Goal: Information Seeking & Learning: Learn about a topic

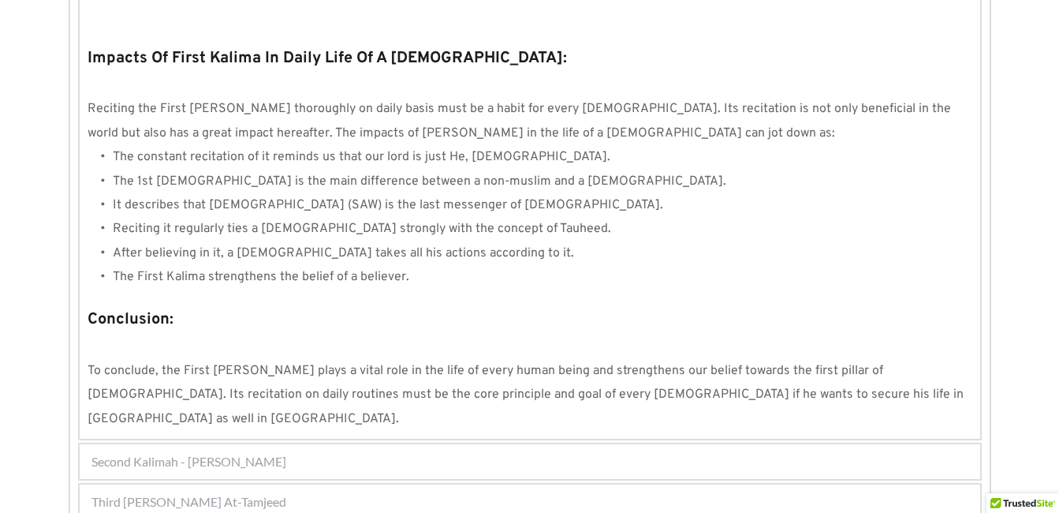
scroll to position [1516, 0]
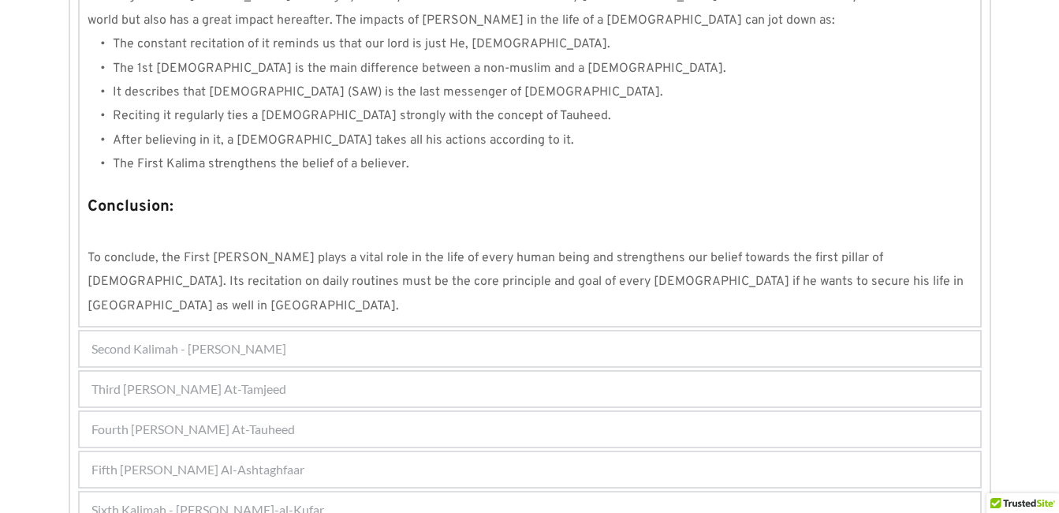
click at [216, 339] on span "Second Kalimah - [PERSON_NAME]" at bounding box center [188, 348] width 195 height 19
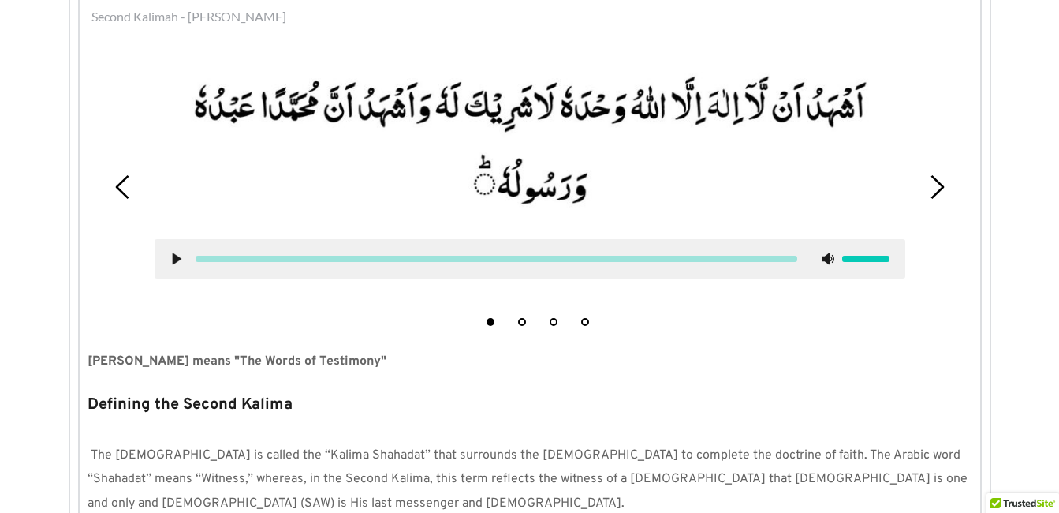
scroll to position [424, 0]
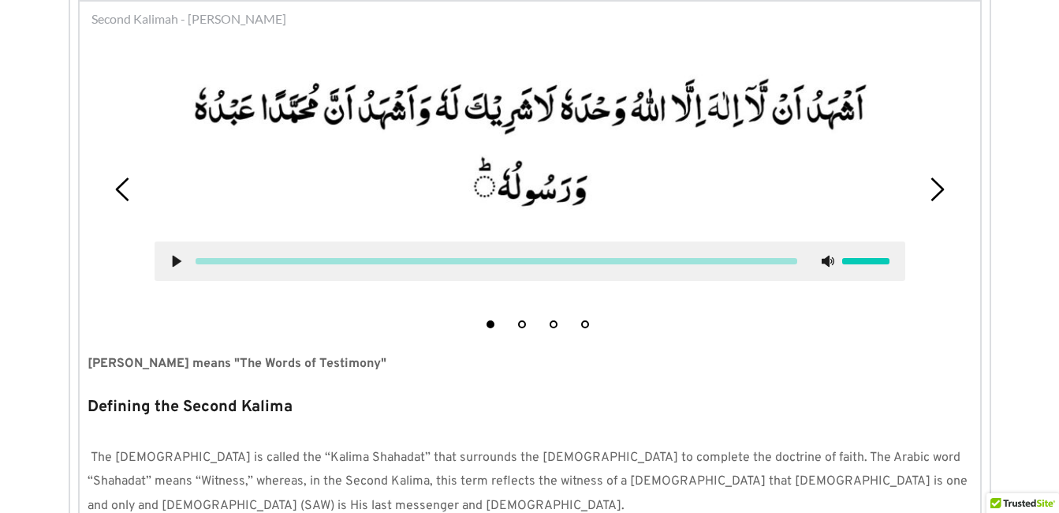
click at [248, 140] on picture at bounding box center [530, 143] width 751 height 163
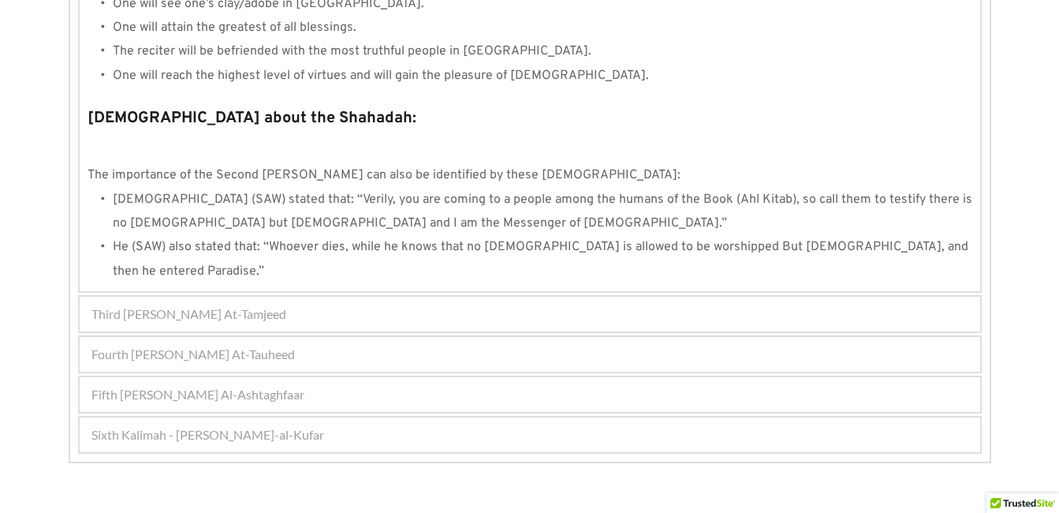
scroll to position [1729, 0]
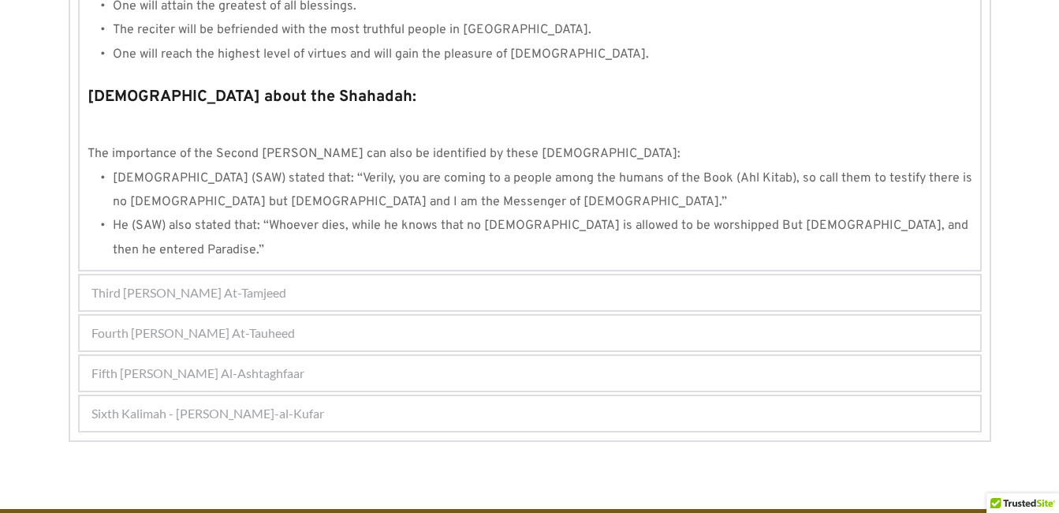
click at [221, 283] on span "Third [PERSON_NAME] At-Tamjeed" at bounding box center [188, 292] width 195 height 19
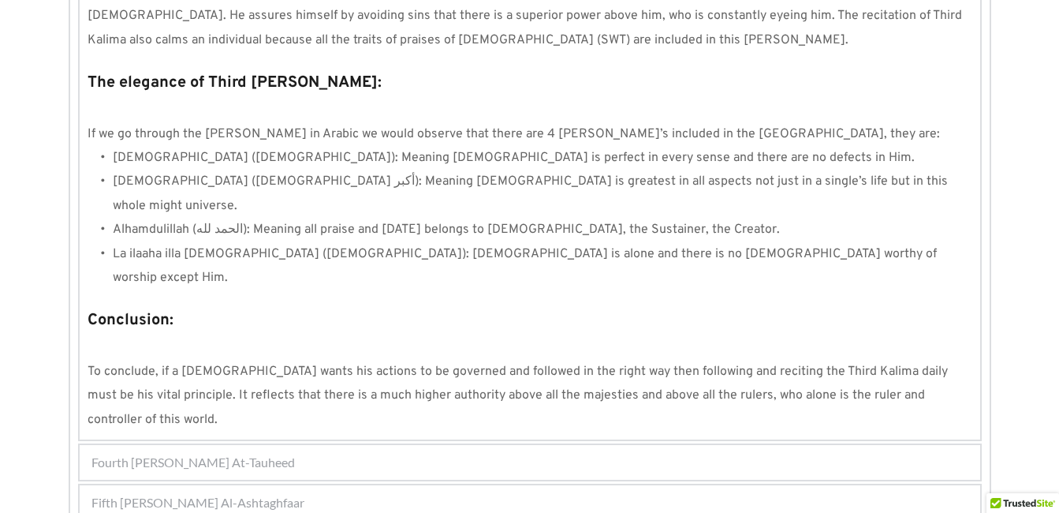
scroll to position [1430, 0]
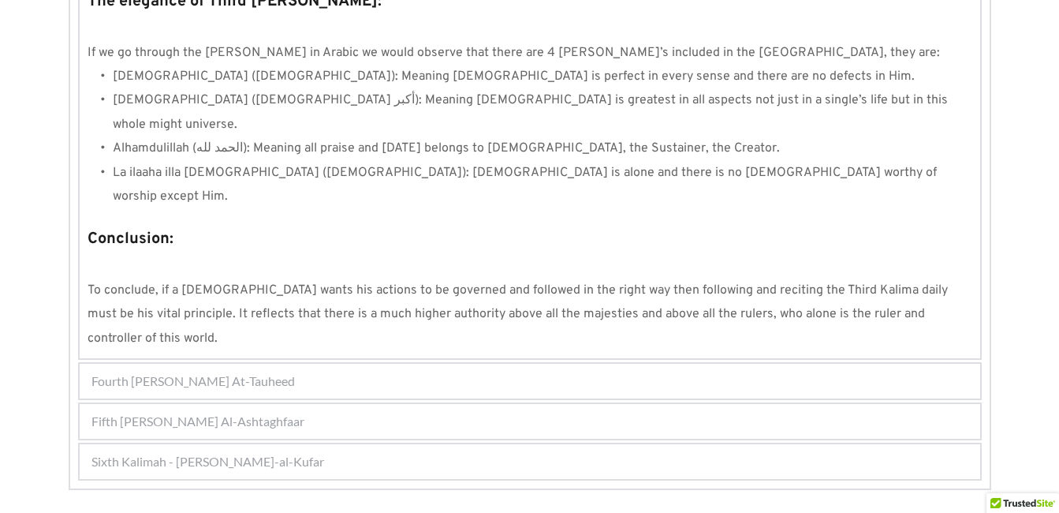
click at [332, 364] on div "Fourth [PERSON_NAME] At-Tauheed" at bounding box center [530, 381] width 901 height 35
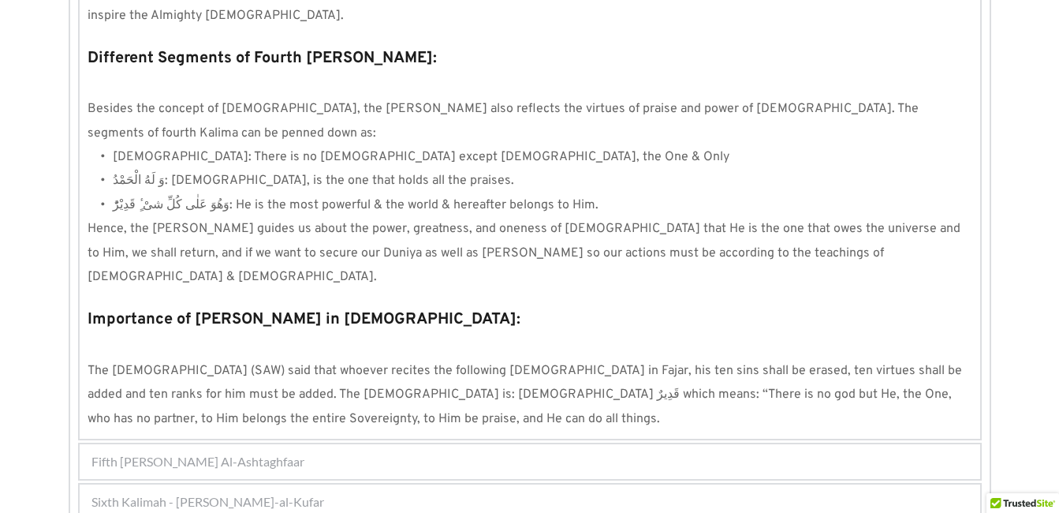
scroll to position [1512, 0]
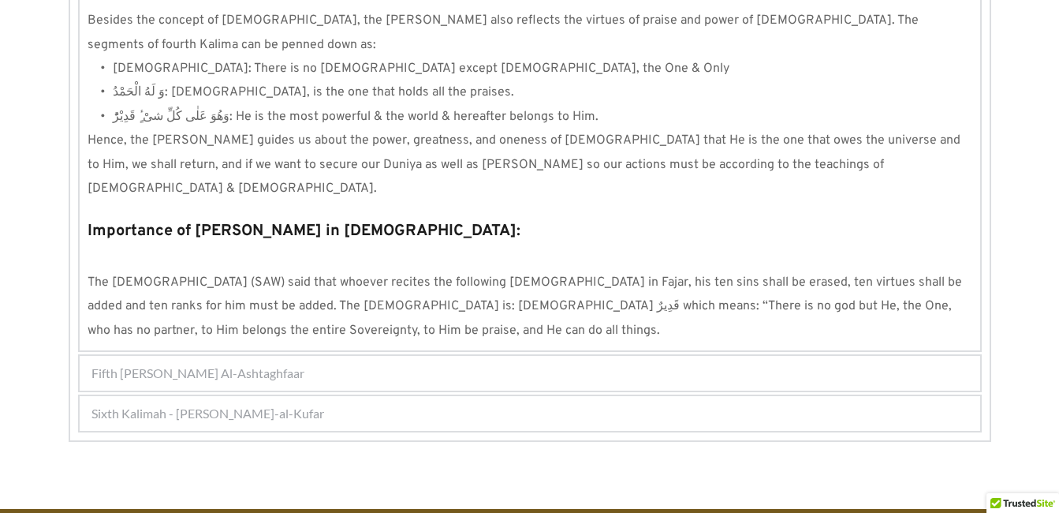
click at [303, 364] on span "Fifth [PERSON_NAME] Al-Ashtaghfaar" at bounding box center [197, 373] width 213 height 19
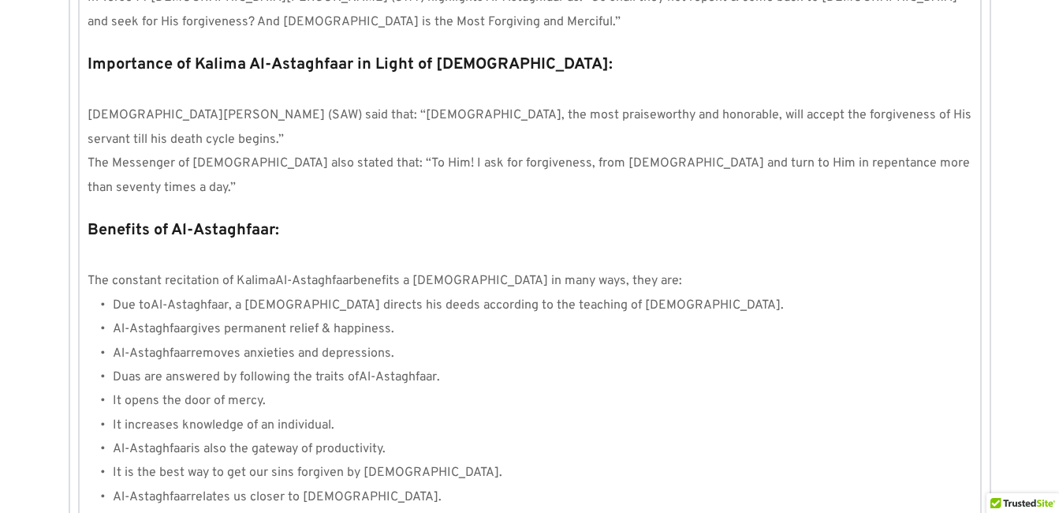
scroll to position [1793, 0]
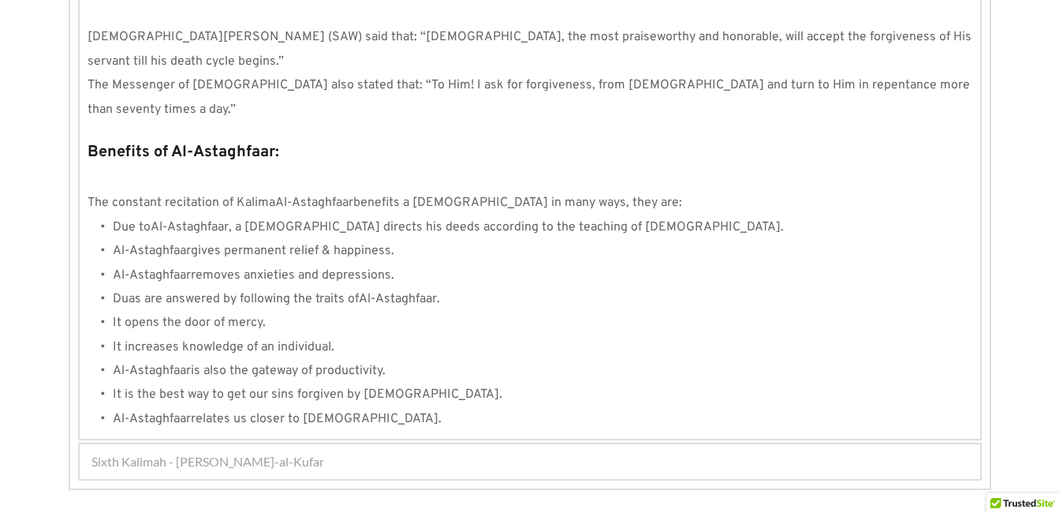
click at [125, 452] on span "Sixth Kalimah - [PERSON_NAME]-al-Kufar" at bounding box center [207, 461] width 233 height 19
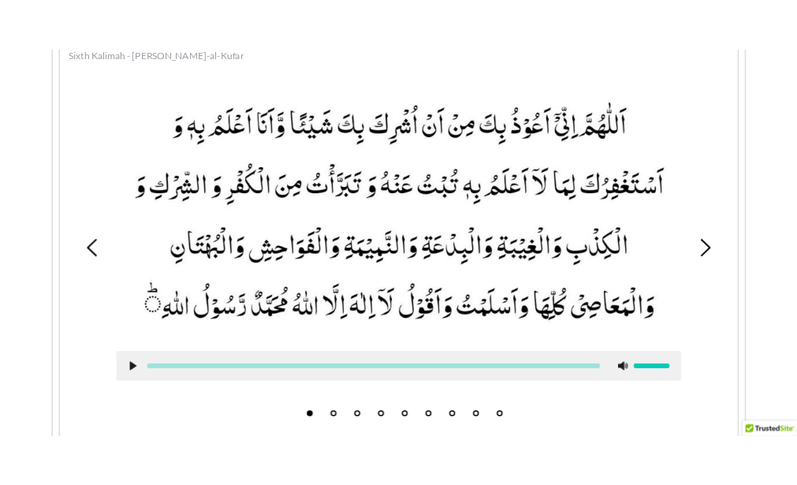
scroll to position [584, 0]
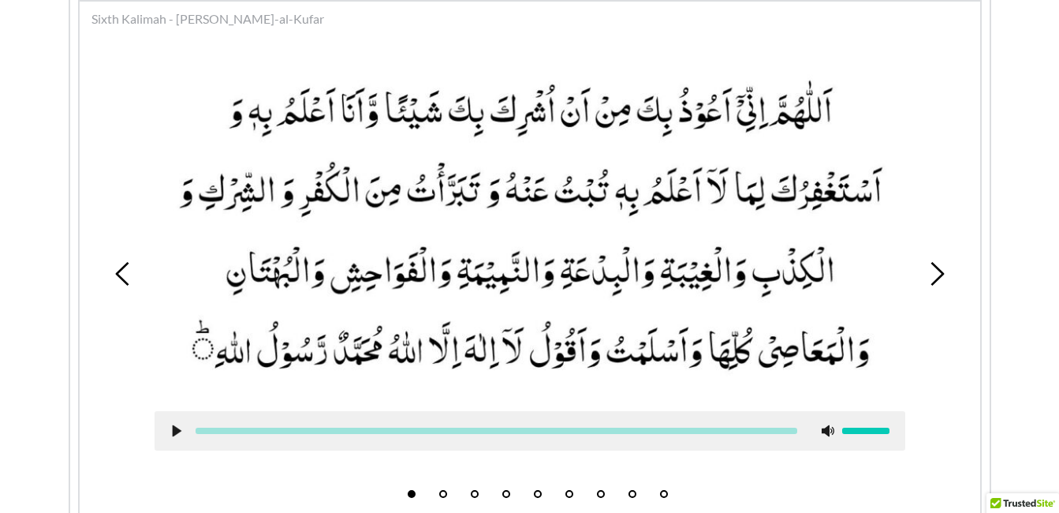
click at [770, 207] on picture at bounding box center [530, 228] width 751 height 333
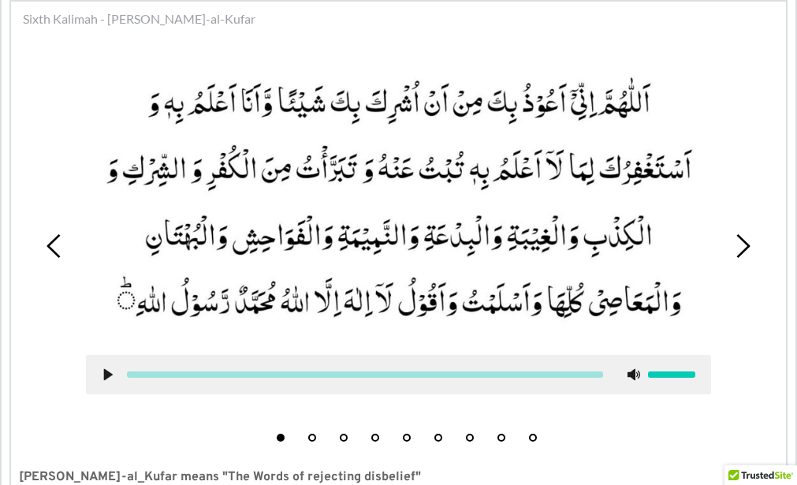
drag, startPoint x: 466, startPoint y: 129, endPoint x: 465, endPoint y: 151, distance: 22.1
click at [465, 151] on picture at bounding box center [398, 201] width 625 height 278
